Goal: Task Accomplishment & Management: Complete application form

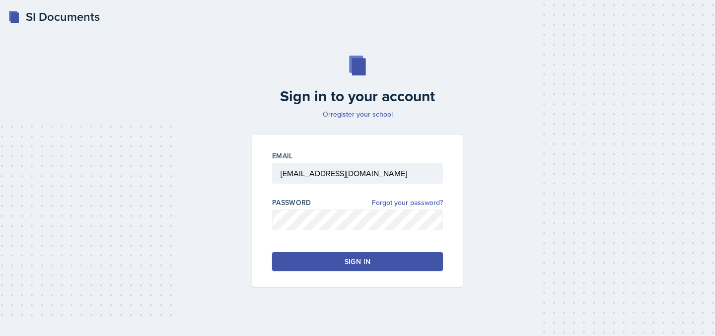
click at [335, 261] on button "Sign in" at bounding box center [357, 261] width 171 height 19
click at [324, 261] on button "Sign in" at bounding box center [357, 261] width 171 height 19
click at [322, 265] on button "Sign in" at bounding box center [357, 261] width 171 height 19
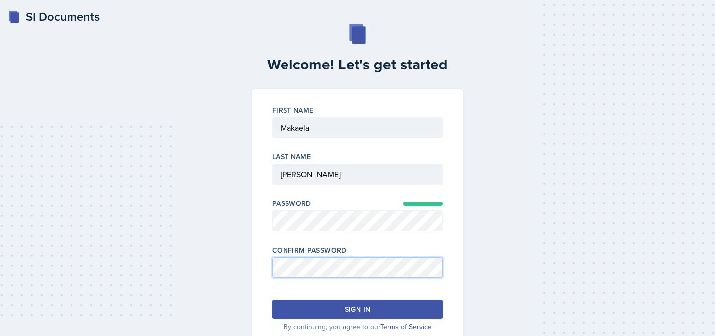
scroll to position [36, 0]
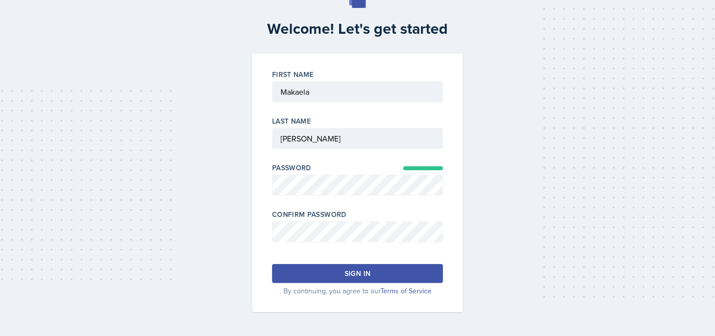
click at [331, 281] on button "Sign in" at bounding box center [357, 273] width 171 height 19
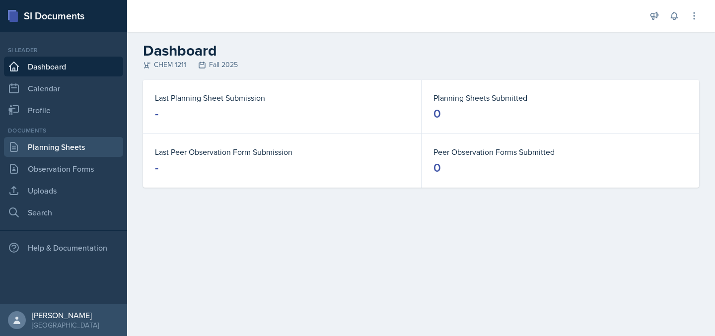
click at [43, 145] on link "Planning Sheets" at bounding box center [63, 147] width 119 height 20
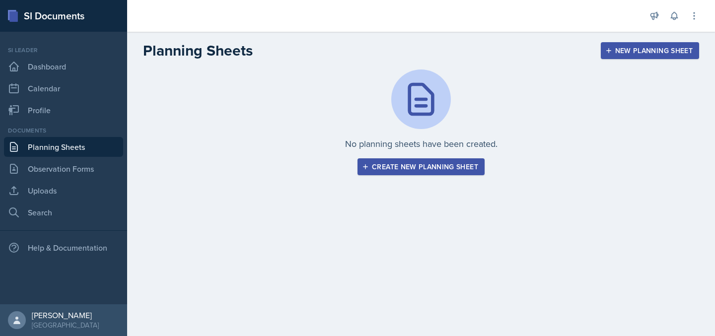
click at [404, 171] on div "Create new planning sheet" at bounding box center [421, 167] width 114 height 8
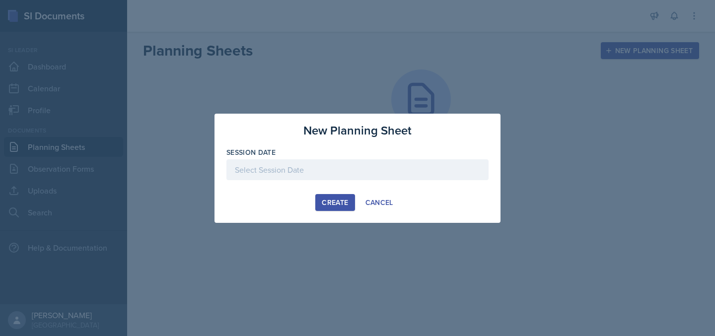
click at [350, 168] on div at bounding box center [358, 169] width 262 height 21
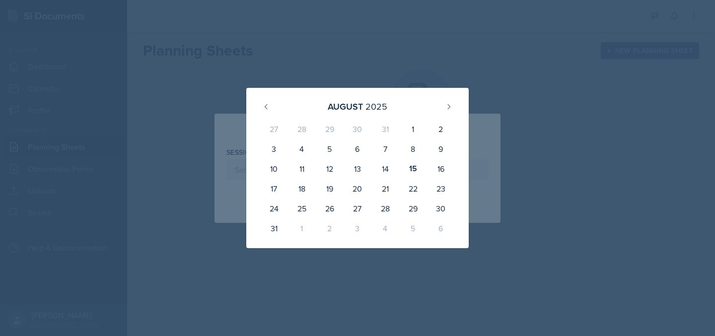
click at [454, 63] on div at bounding box center [357, 168] width 715 height 336
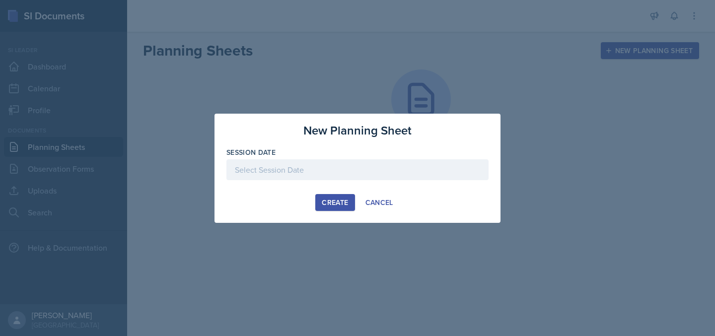
click at [270, 173] on div at bounding box center [358, 169] width 262 height 21
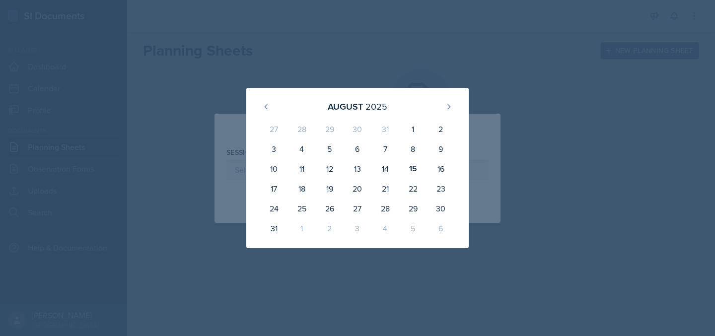
click at [411, 55] on div at bounding box center [357, 168] width 715 height 336
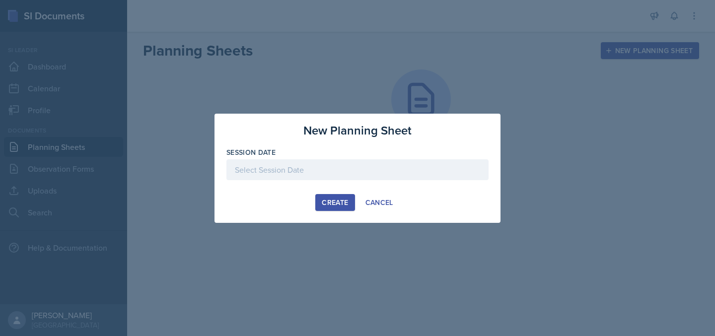
click at [326, 168] on div at bounding box center [358, 169] width 262 height 21
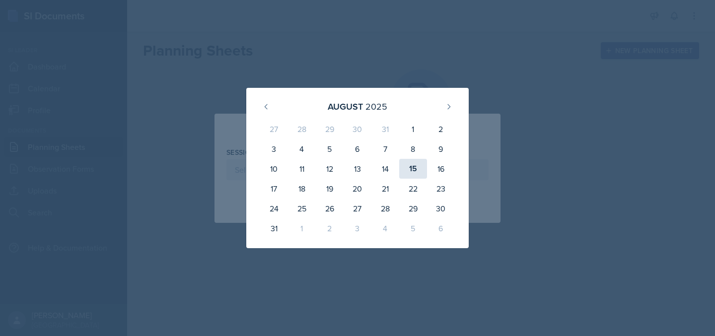
click at [415, 168] on div "15" at bounding box center [413, 169] width 28 height 20
type input "August 15th, 2025"
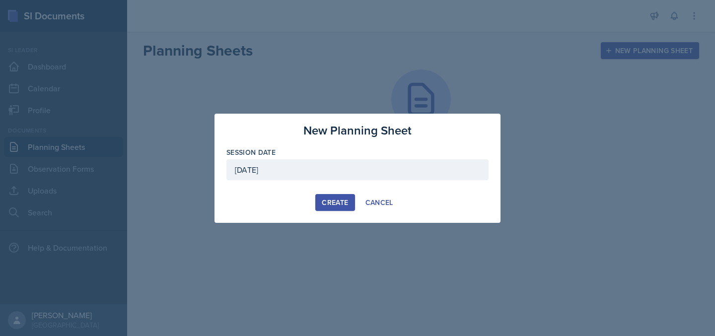
click at [327, 195] on button "Create" at bounding box center [334, 202] width 39 height 17
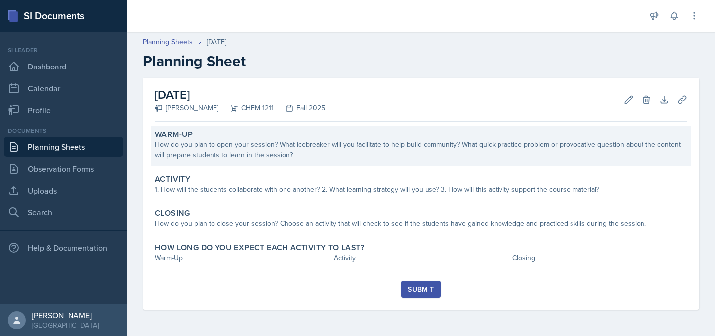
click at [250, 151] on div "How do you plan to open your session? What icebreaker will you facilitate to he…" at bounding box center [421, 150] width 532 height 21
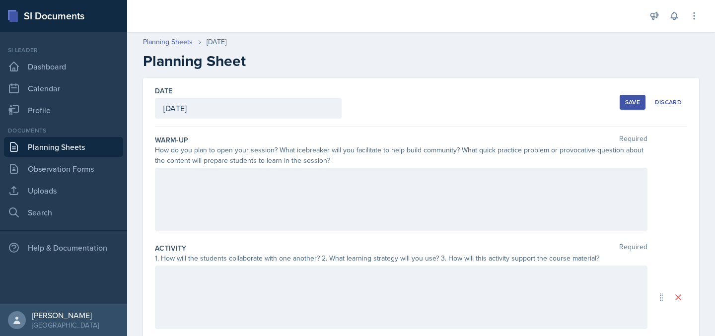
click at [251, 184] on div at bounding box center [401, 200] width 493 height 64
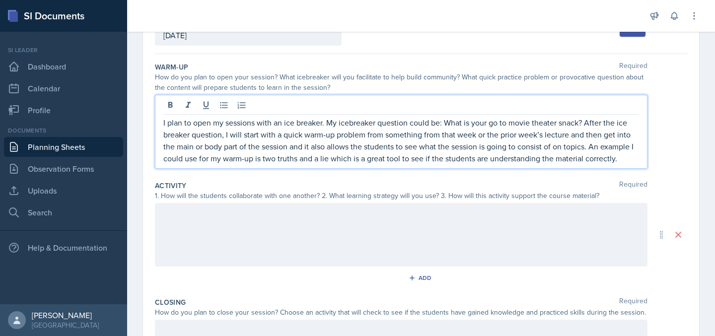
scroll to position [100, 0]
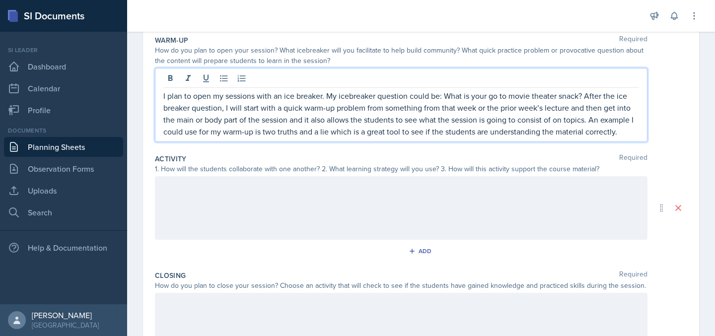
click at [300, 205] on div at bounding box center [401, 208] width 493 height 64
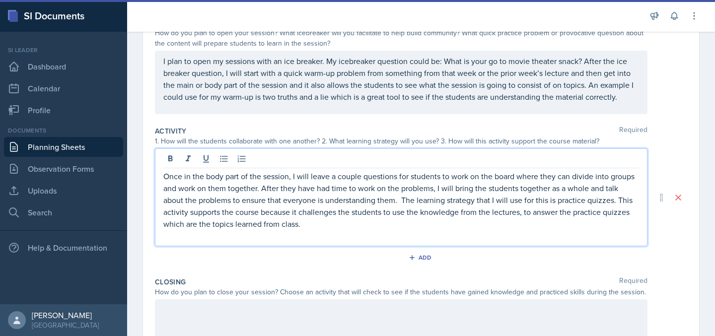
scroll to position [239, 0]
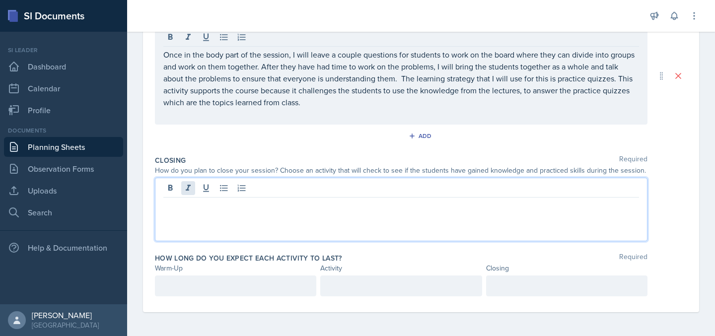
click at [192, 192] on div at bounding box center [401, 210] width 493 height 64
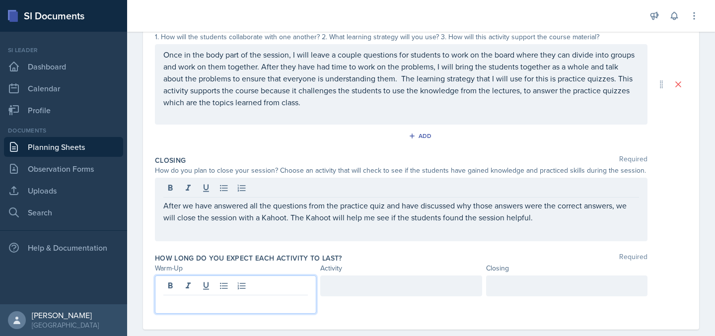
click at [232, 286] on div at bounding box center [235, 295] width 161 height 38
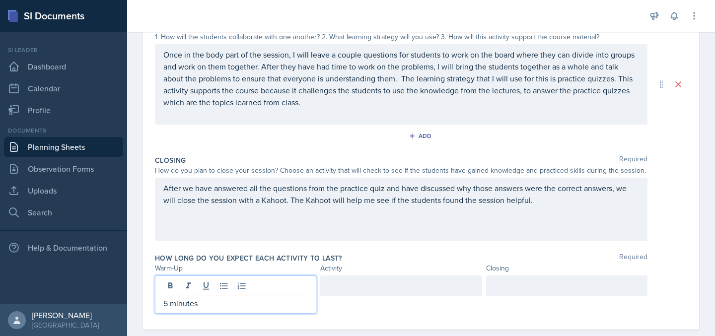
click at [394, 253] on div "How long do you expect each activity to last? Required" at bounding box center [421, 258] width 532 height 10
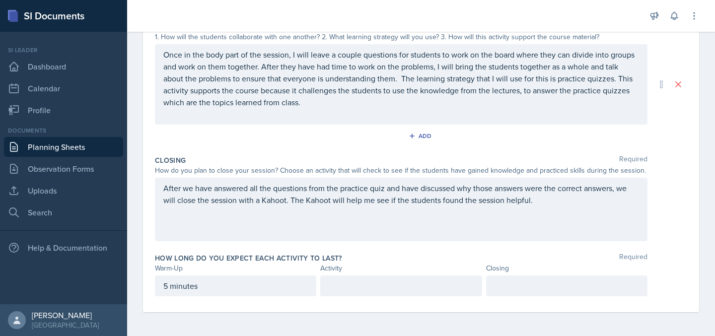
click at [378, 275] on div "How long do you expect each activity to last? Required Warm-Up Activity Closing…" at bounding box center [421, 276] width 532 height 55
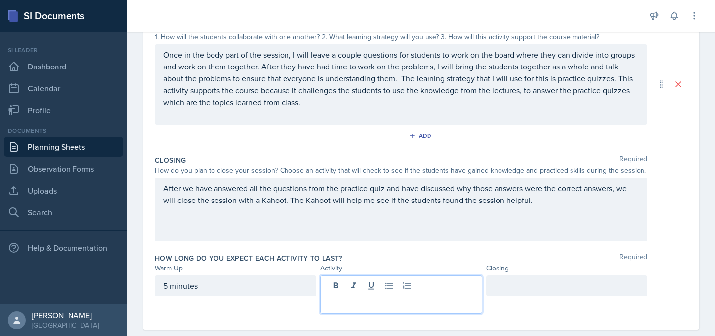
click at [368, 284] on div at bounding box center [400, 295] width 161 height 38
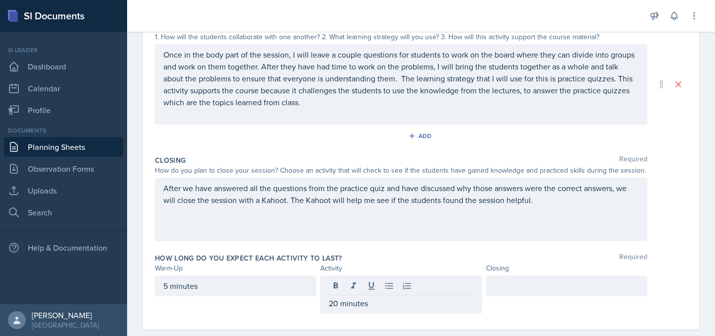
click at [490, 258] on div "How long do you expect each activity to last? Required" at bounding box center [421, 258] width 532 height 10
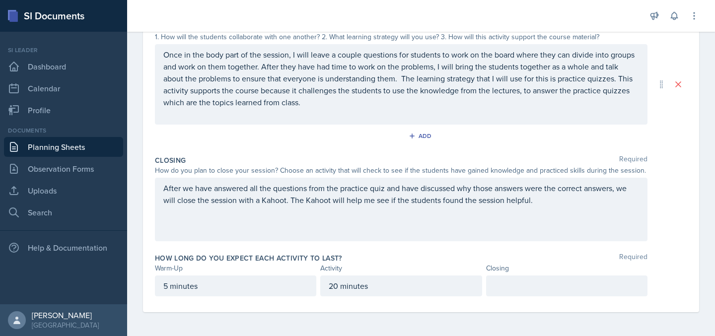
click at [338, 287] on div "20 minutes" at bounding box center [400, 286] width 161 height 21
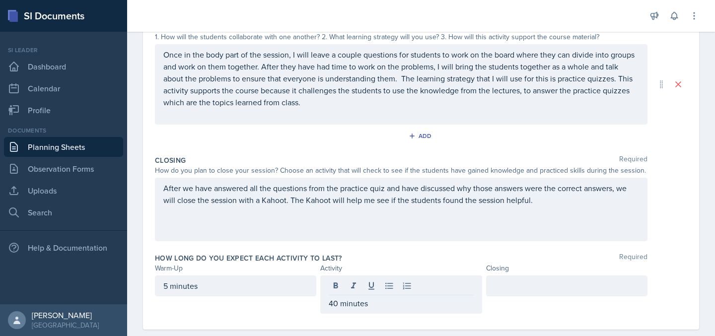
click at [404, 266] on div "Activity" at bounding box center [400, 268] width 161 height 10
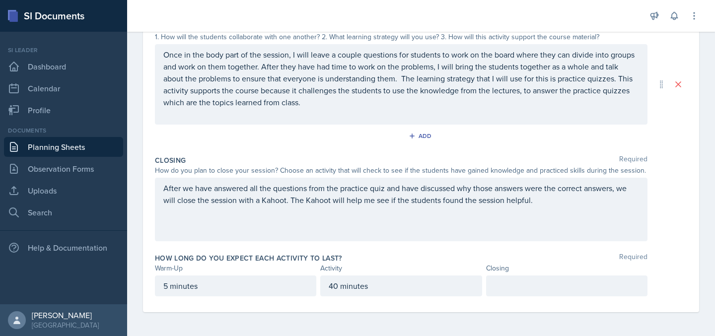
click at [540, 284] on div at bounding box center [566, 286] width 161 height 21
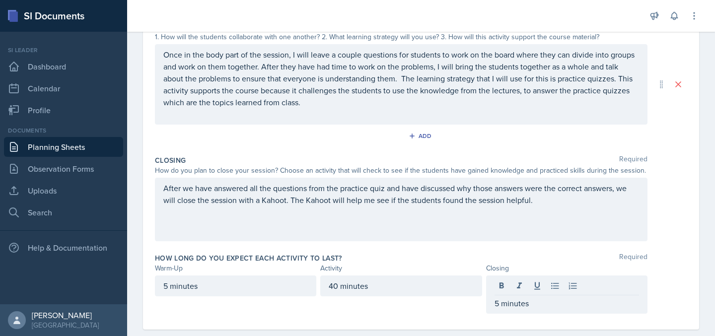
click at [470, 261] on div "How long do you expect each activity to last? Required" at bounding box center [421, 258] width 532 height 10
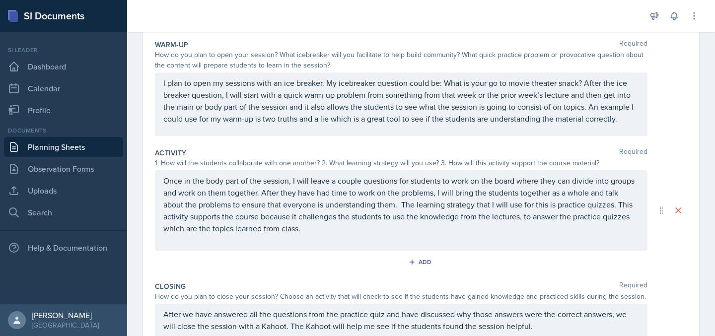
scroll to position [0, 0]
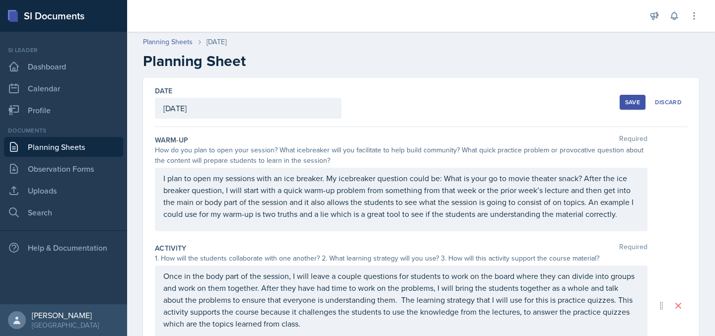
click at [631, 99] on div "Save" at bounding box center [632, 102] width 15 height 8
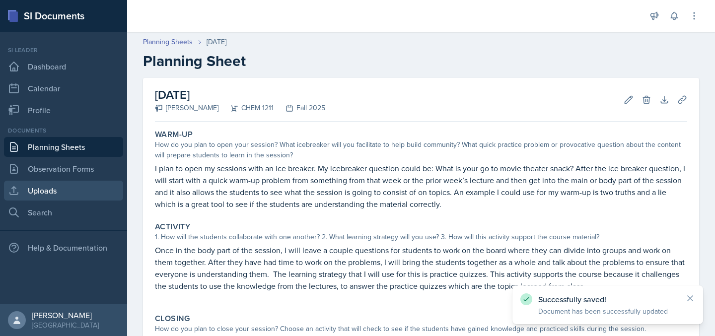
click at [56, 194] on link "Uploads" at bounding box center [63, 191] width 119 height 20
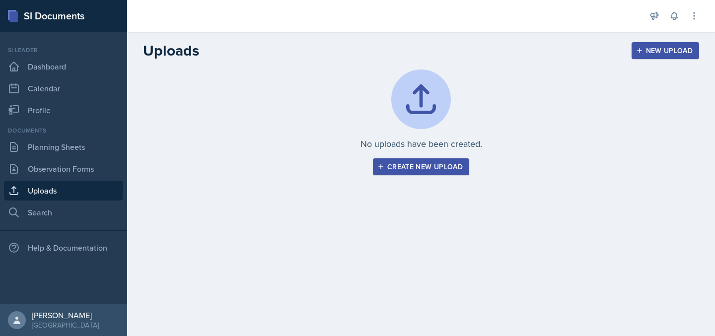
click at [401, 165] on div "Create new upload" at bounding box center [421, 167] width 83 height 8
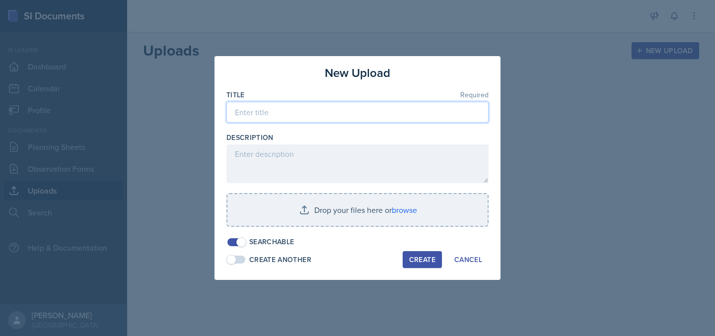
click at [293, 111] on input at bounding box center [358, 112] width 262 height 21
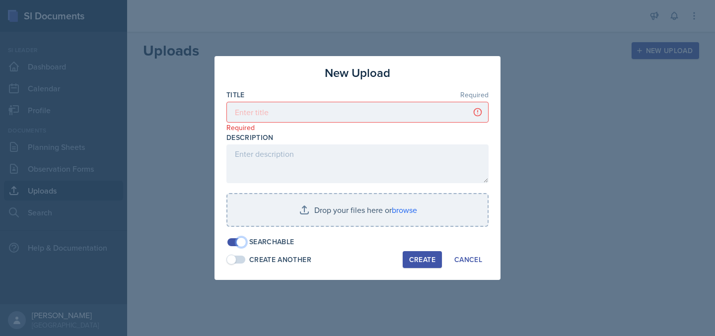
click at [239, 244] on span at bounding box center [241, 242] width 10 height 10
click at [238, 244] on span at bounding box center [237, 242] width 18 height 8
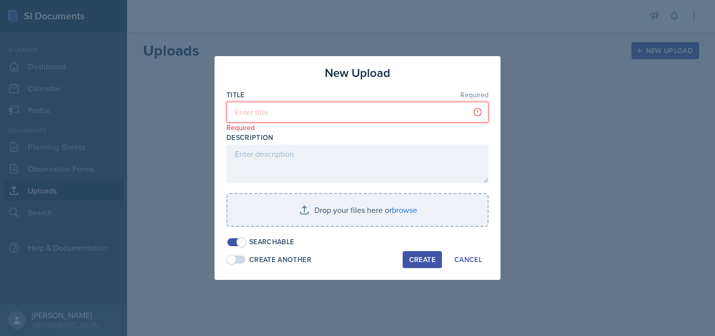
click at [299, 110] on input at bounding box center [358, 112] width 262 height 21
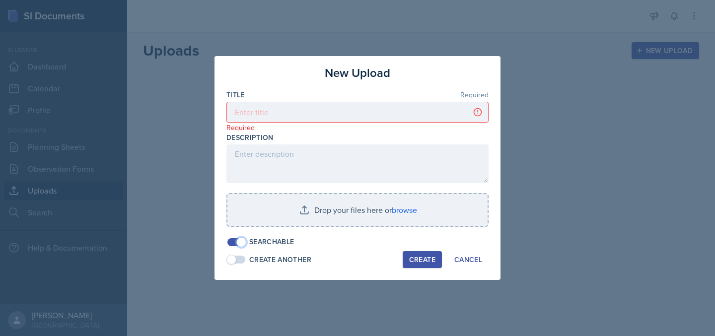
click at [241, 241] on span at bounding box center [241, 242] width 10 height 10
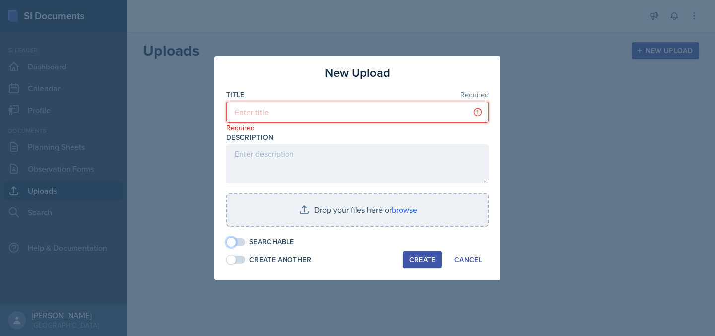
click at [281, 110] on input at bounding box center [358, 112] width 262 height 21
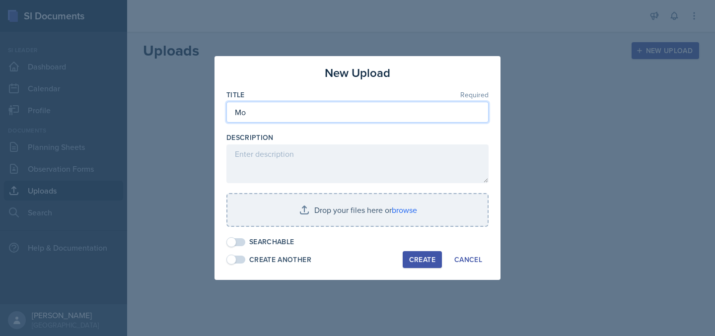
type input "M"
type input "Powerpoint"
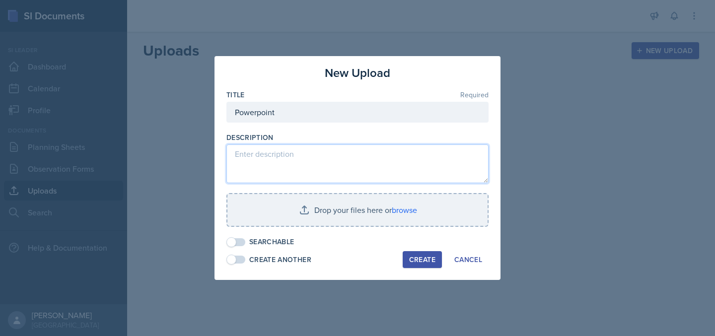
click at [288, 169] on textarea at bounding box center [358, 164] width 262 height 39
type textarea "Agenda"
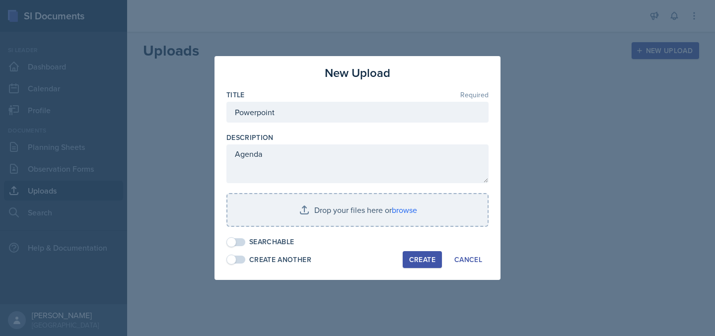
click at [296, 134] on div "Description" at bounding box center [358, 138] width 262 height 10
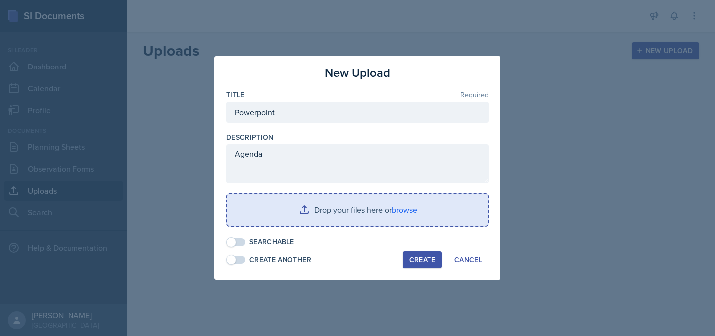
click at [409, 211] on input "file" at bounding box center [358, 210] width 260 height 32
click at [398, 208] on input "file" at bounding box center [358, 210] width 260 height 32
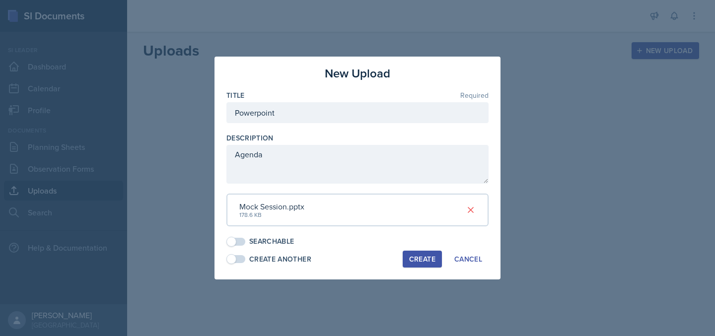
click at [425, 259] on div "Create" at bounding box center [422, 259] width 26 height 8
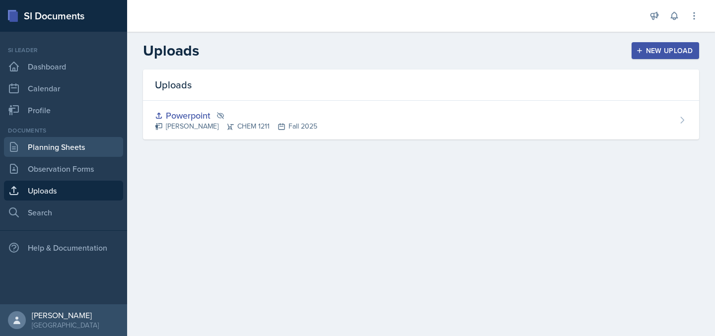
click at [54, 146] on link "Planning Sheets" at bounding box center [63, 147] width 119 height 20
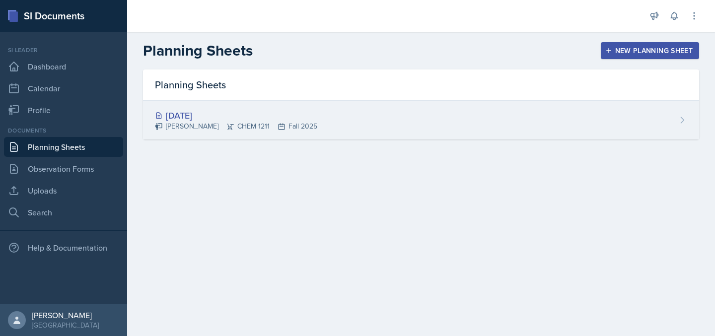
click at [209, 112] on div "Aug 15th, 2025" at bounding box center [236, 115] width 162 height 13
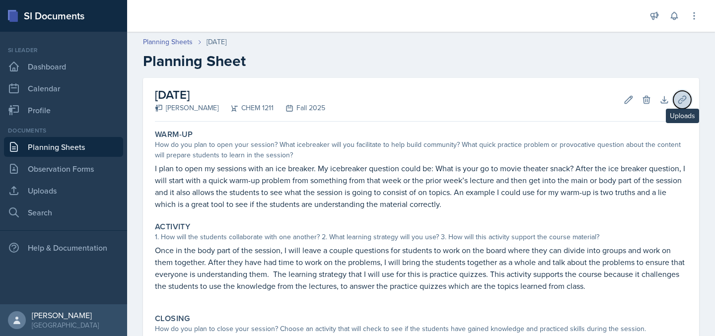
click at [684, 97] on icon at bounding box center [683, 100] width 10 height 10
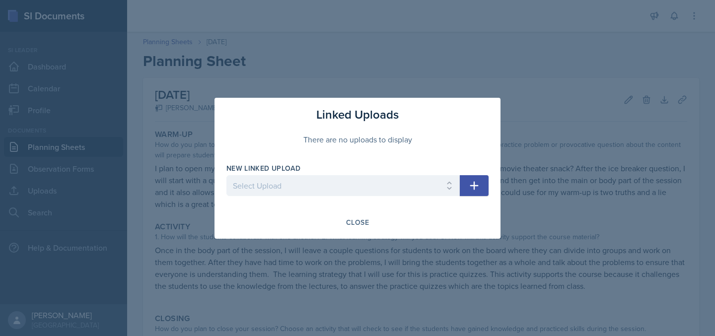
click at [478, 182] on icon "button" at bounding box center [474, 186] width 12 height 12
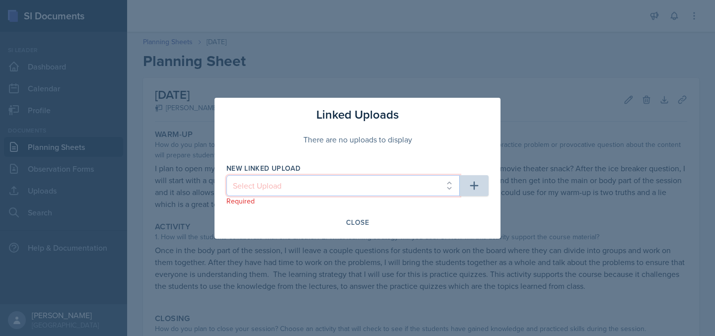
click at [446, 177] on select "Select Upload Powerpoint" at bounding box center [343, 185] width 233 height 21
select select "21aaf323-d706-4f55-abf8-ea735e31a4a2"
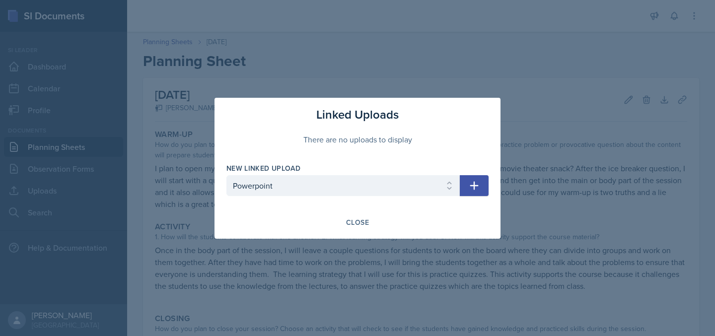
click at [472, 184] on icon "button" at bounding box center [474, 186] width 12 height 12
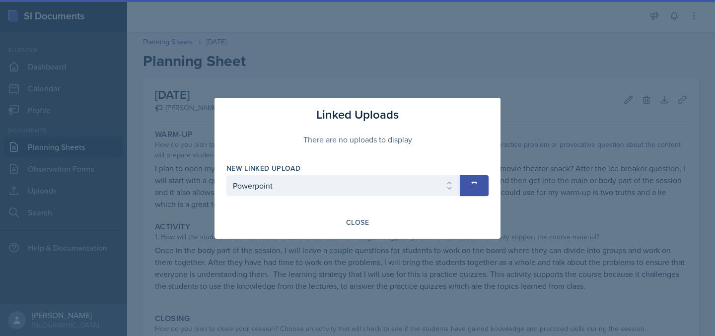
select select
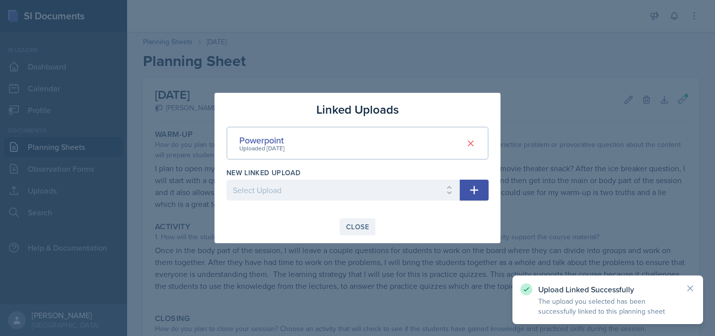
click at [347, 229] on div "Close" at bounding box center [357, 227] width 23 height 8
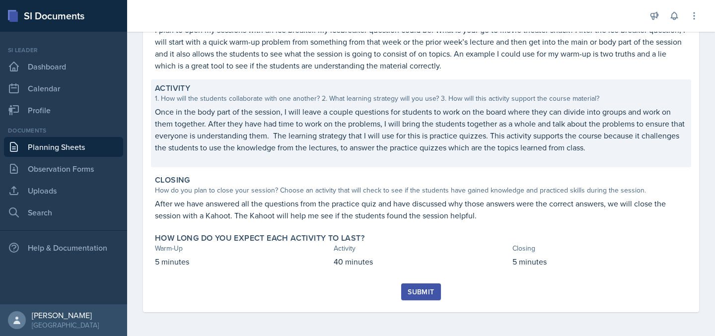
scroll to position [139, 0]
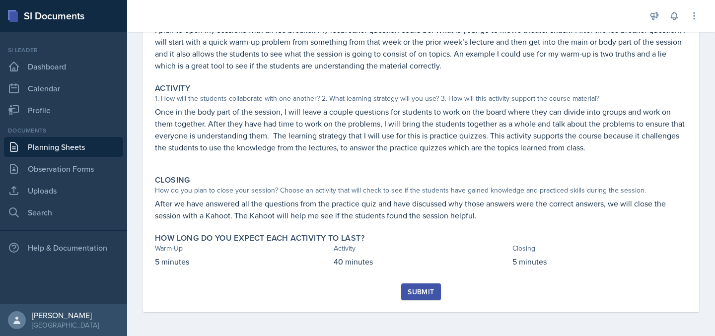
click at [432, 290] on div "Submit" at bounding box center [421, 292] width 26 height 8
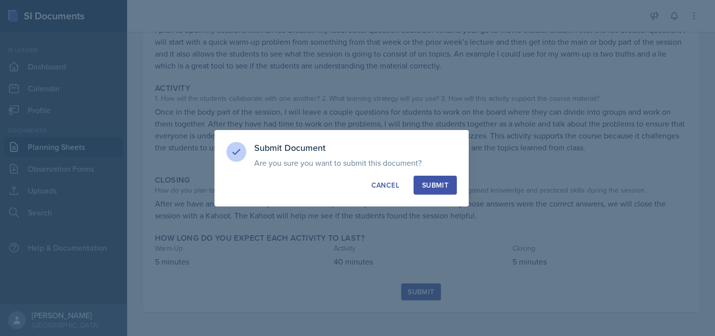
click at [441, 189] on div "Submit" at bounding box center [435, 185] width 26 height 10
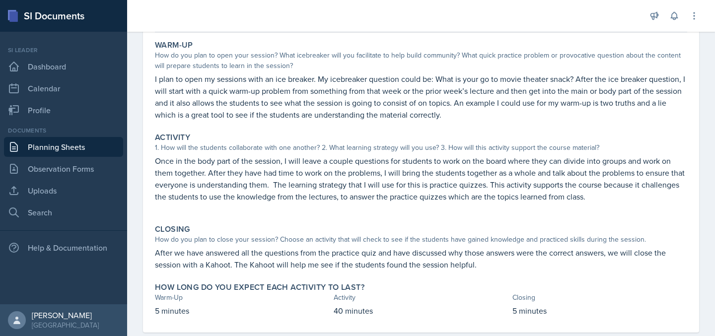
scroll to position [87, 0]
